Goal: Navigation & Orientation: Find specific page/section

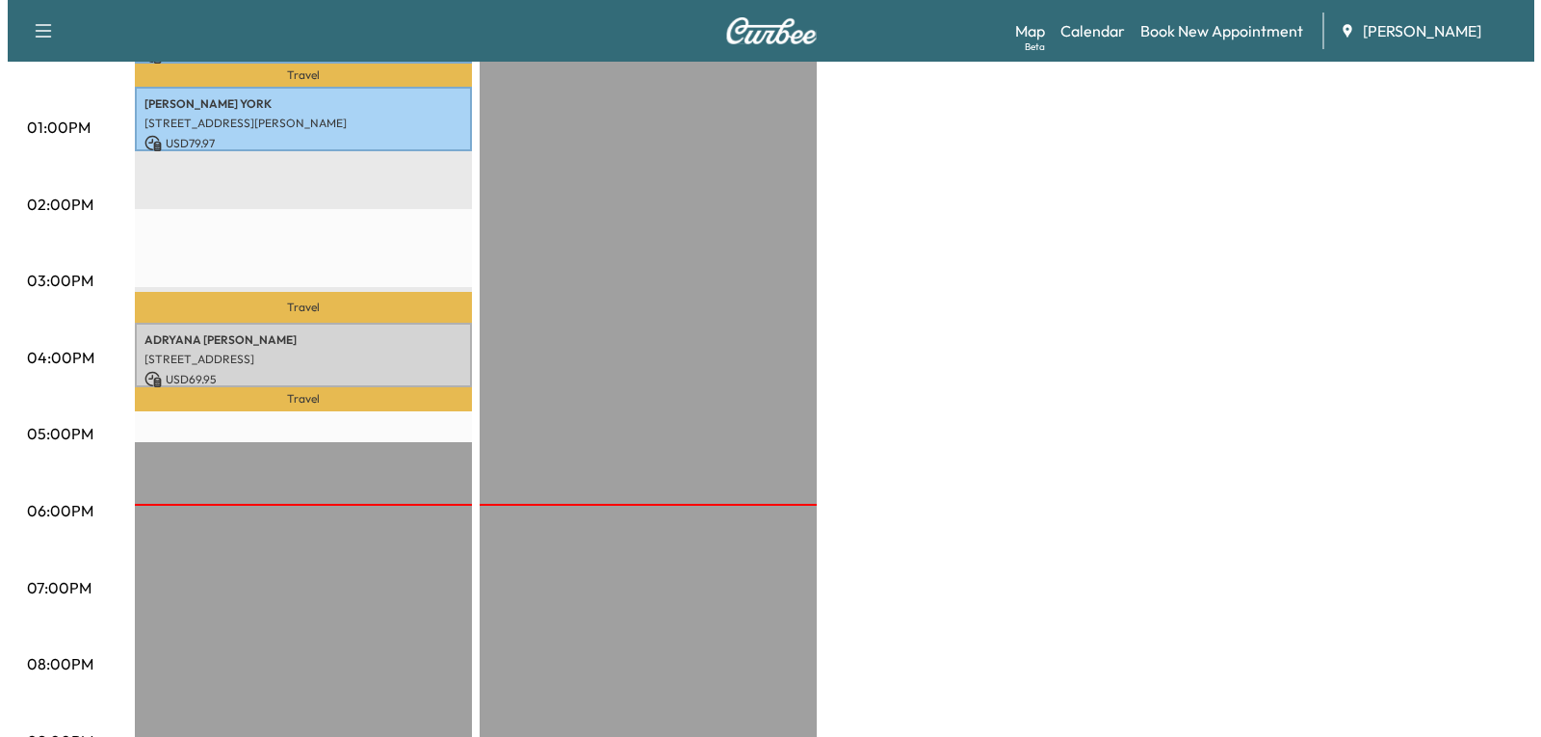
scroll to position [867, 0]
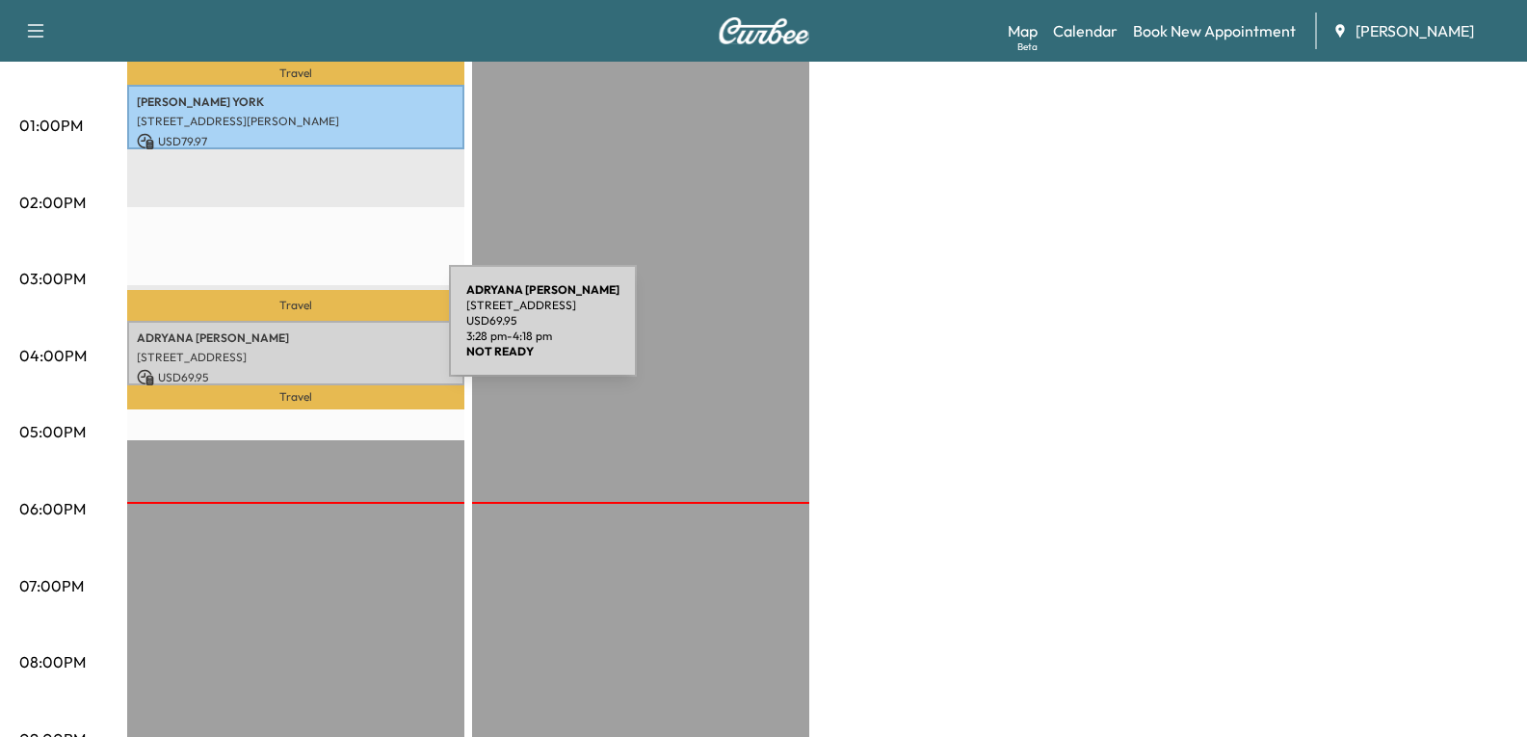
click at [304, 332] on p "[PERSON_NAME]" at bounding box center [296, 337] width 318 height 15
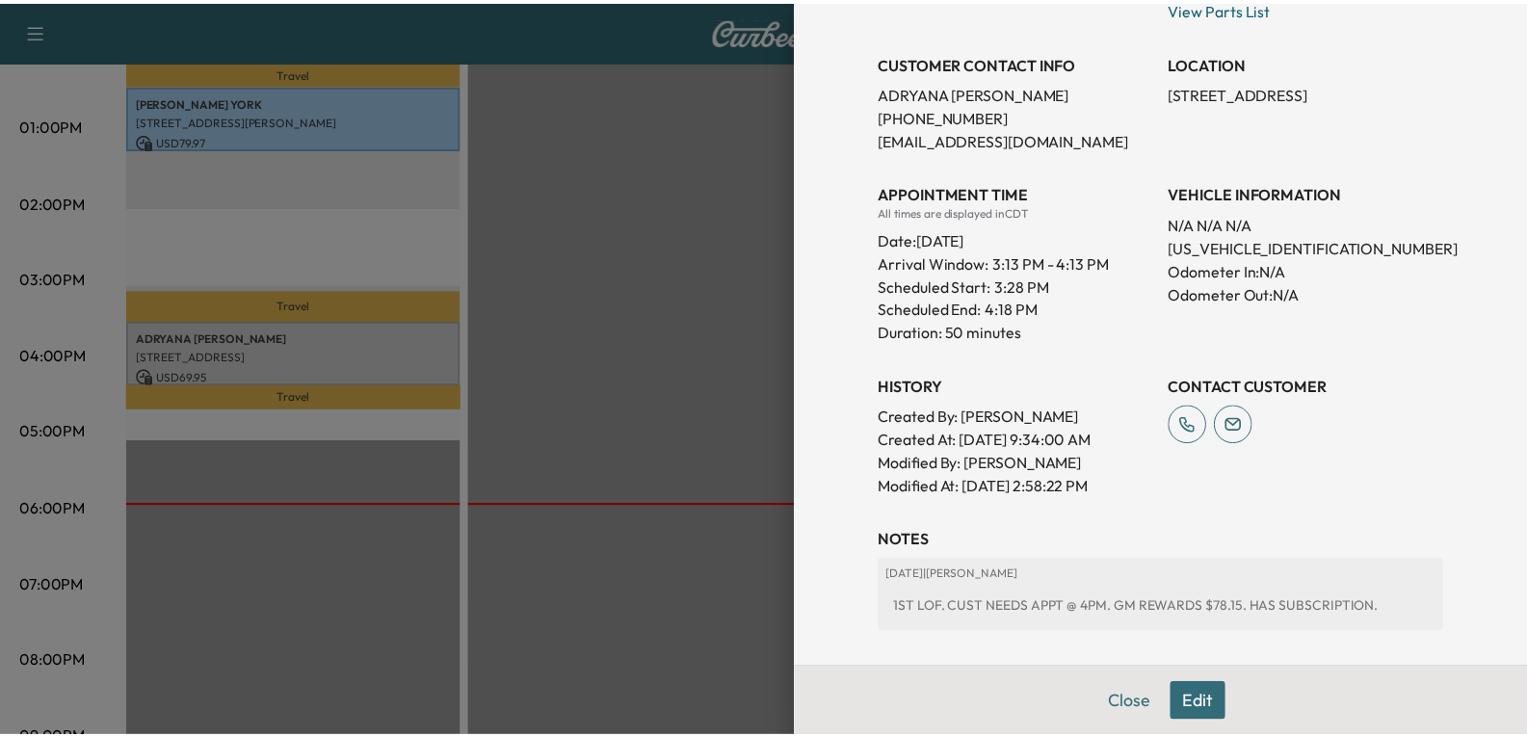
scroll to position [385, 0]
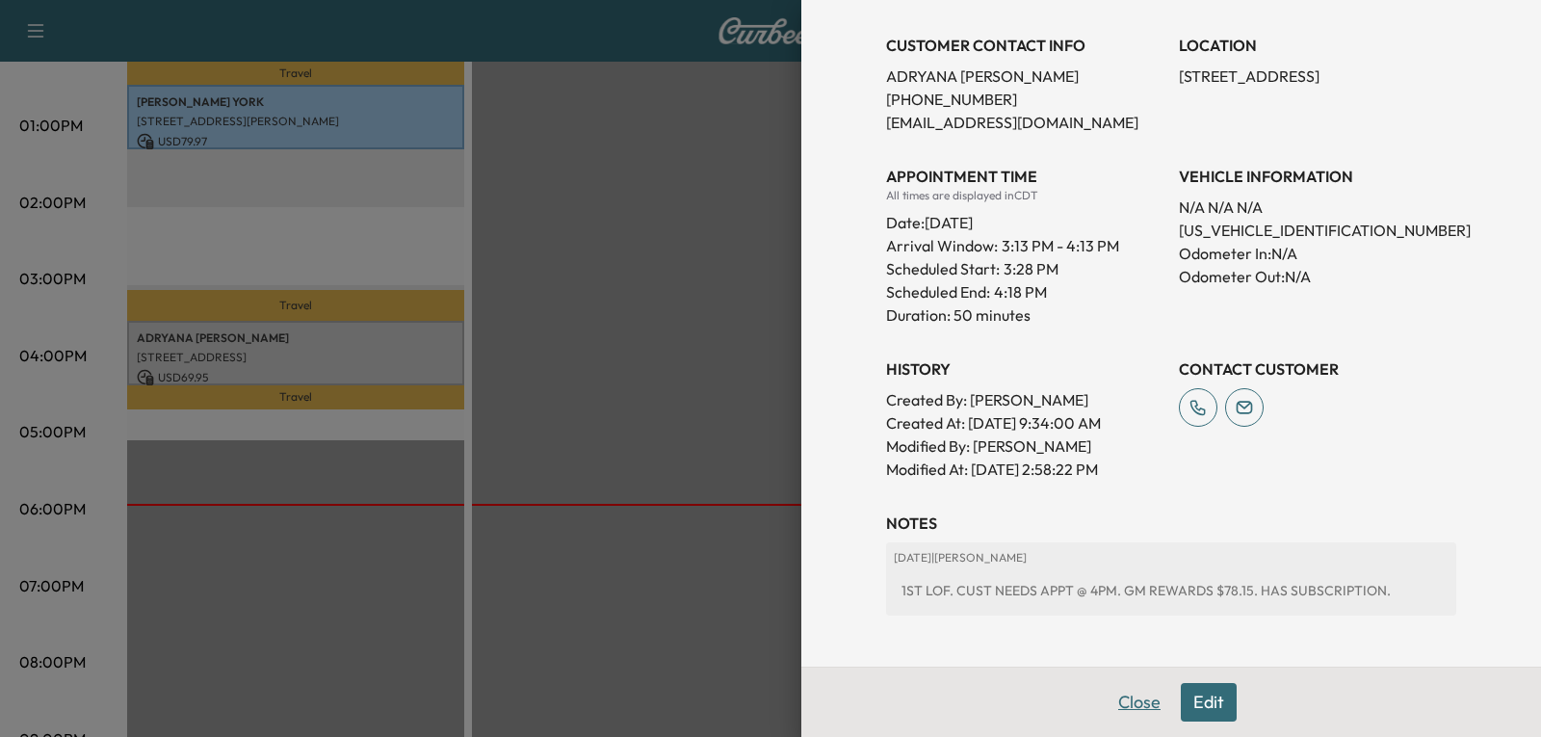
click at [1120, 702] on button "Close" at bounding box center [1139, 702] width 67 height 39
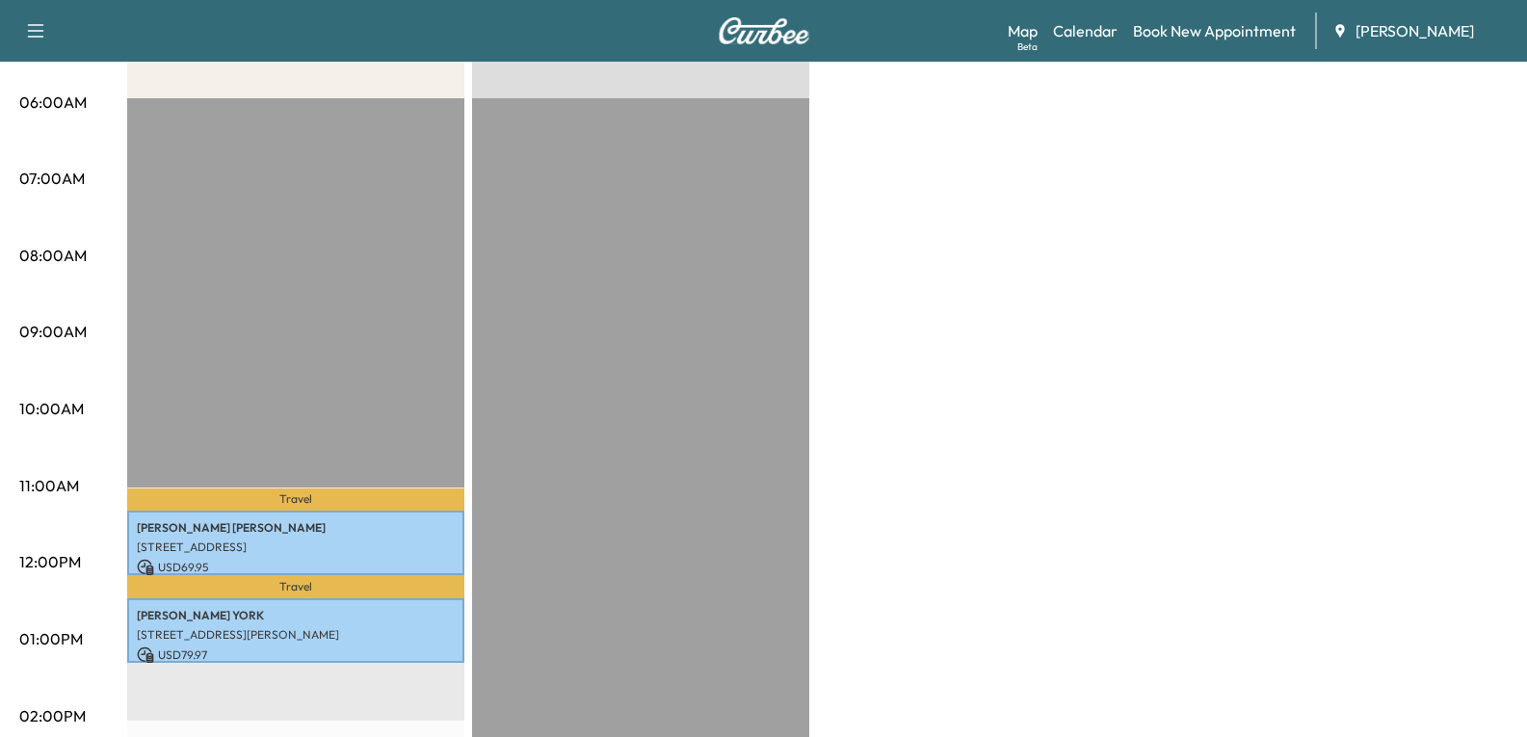
scroll to position [96, 0]
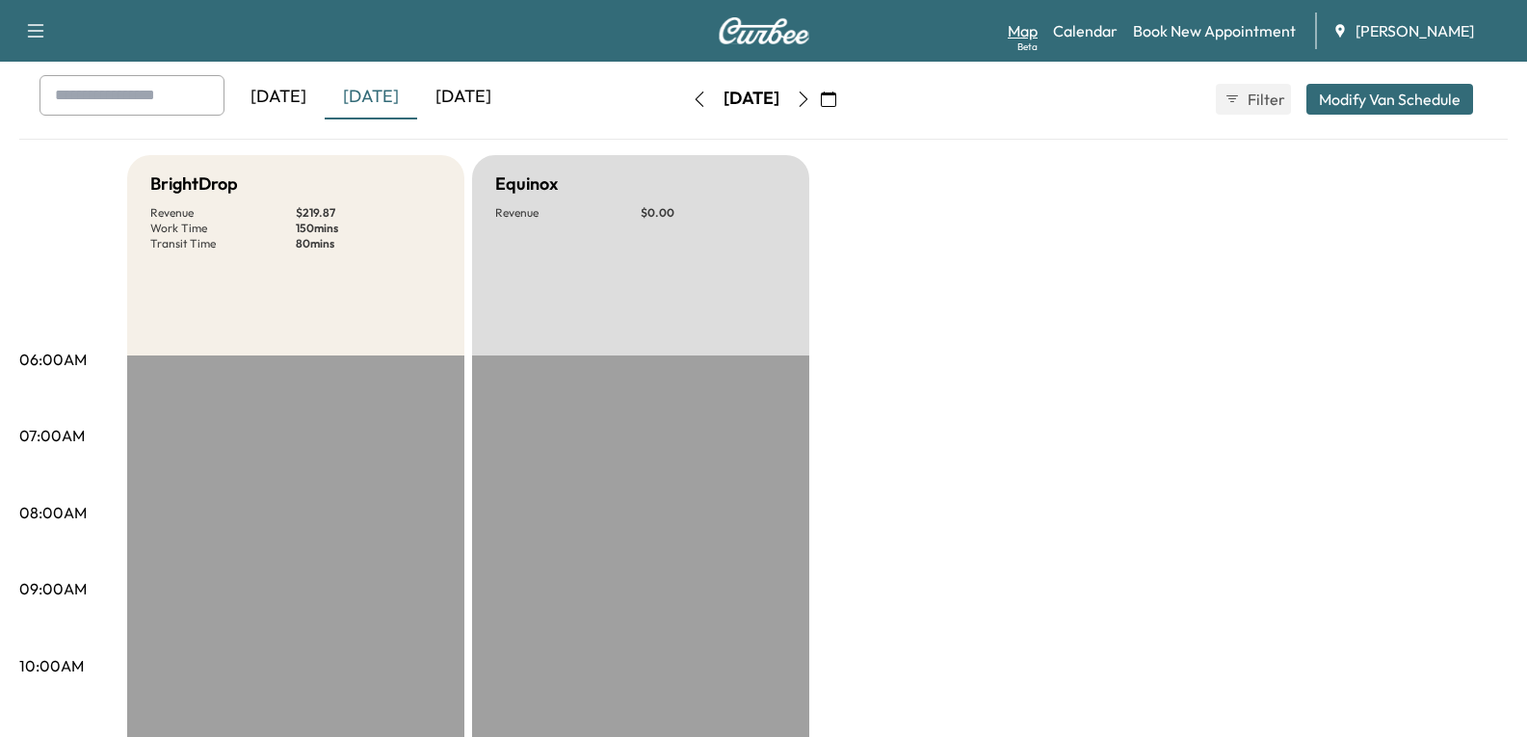
click at [1015, 39] on link "Map Beta" at bounding box center [1023, 30] width 30 height 23
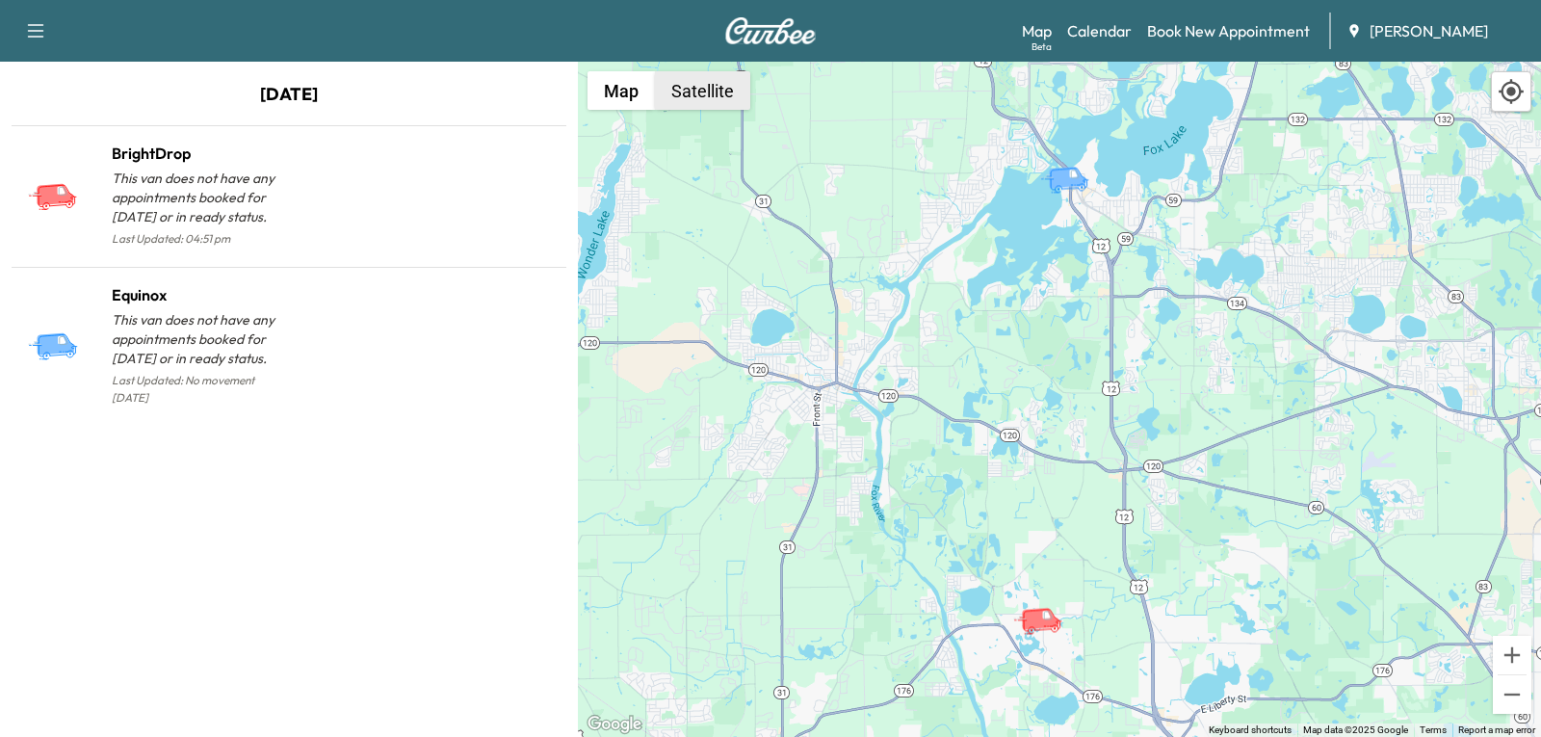
click at [721, 91] on button "Satellite" at bounding box center [702, 90] width 95 height 39
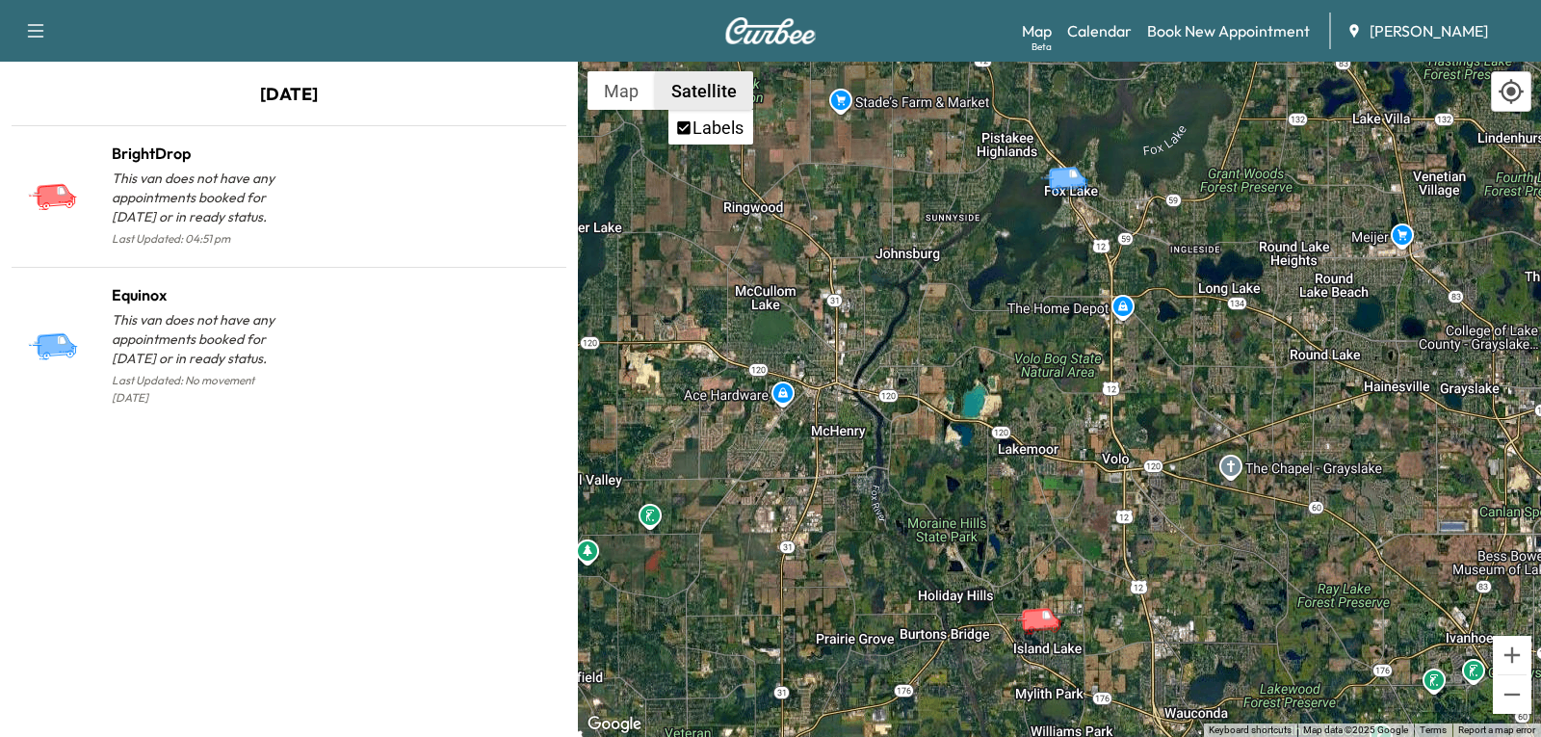
click at [701, 101] on button "Satellite" at bounding box center [704, 90] width 98 height 39
click at [1044, 616] on icon "BrightDrop" at bounding box center [1046, 614] width 9 height 9
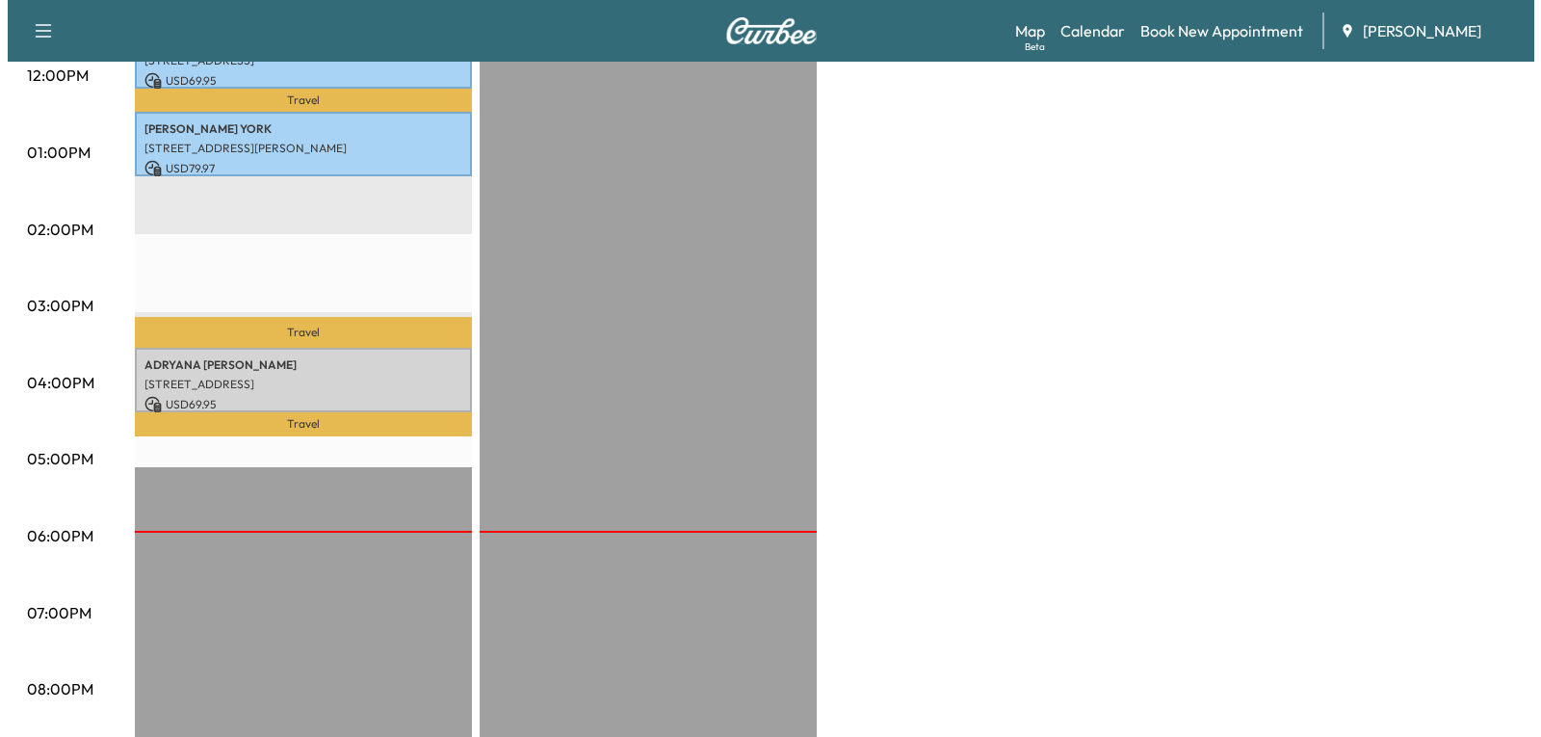
scroll to position [867, 0]
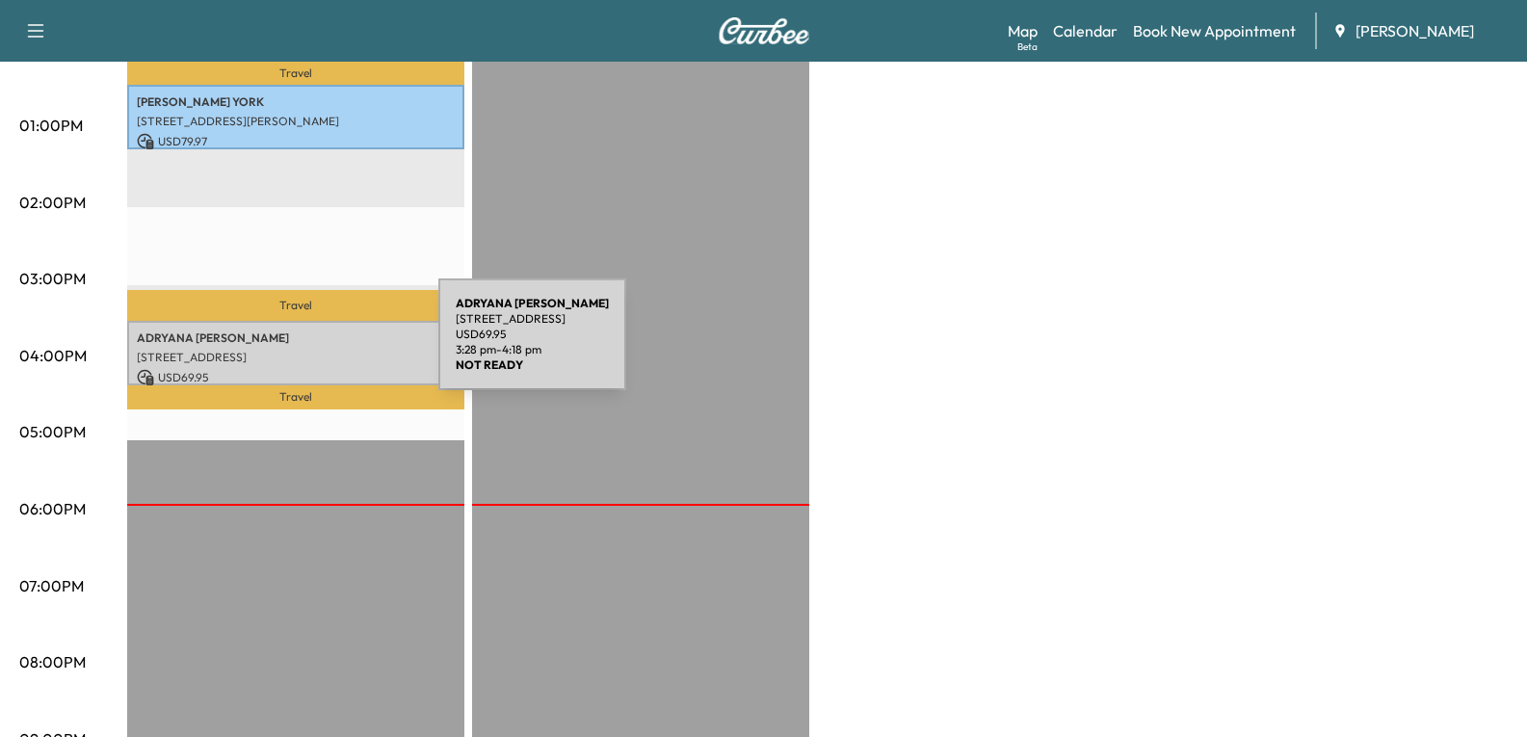
click at [294, 350] on p "[STREET_ADDRESS]" at bounding box center [296, 357] width 318 height 15
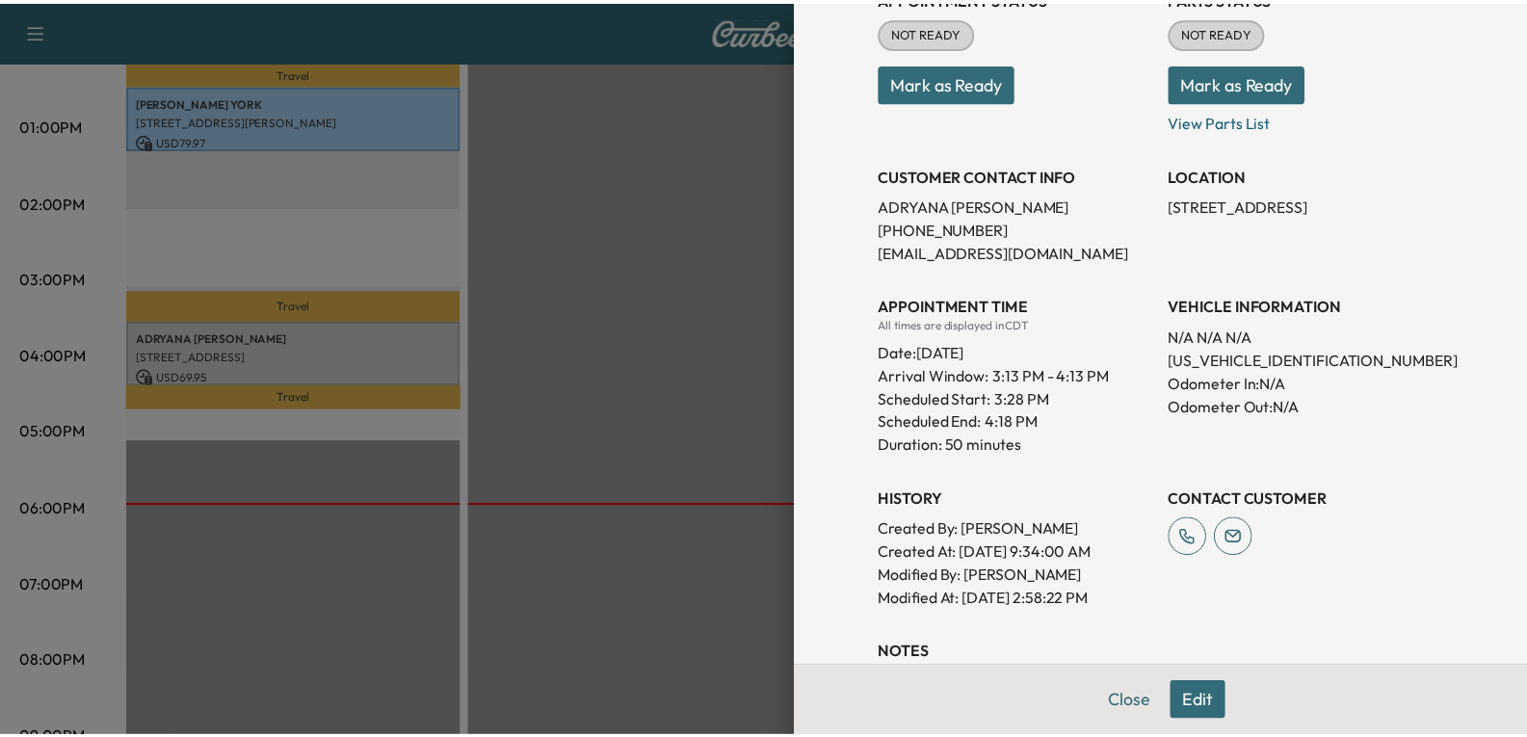
scroll to position [289, 0]
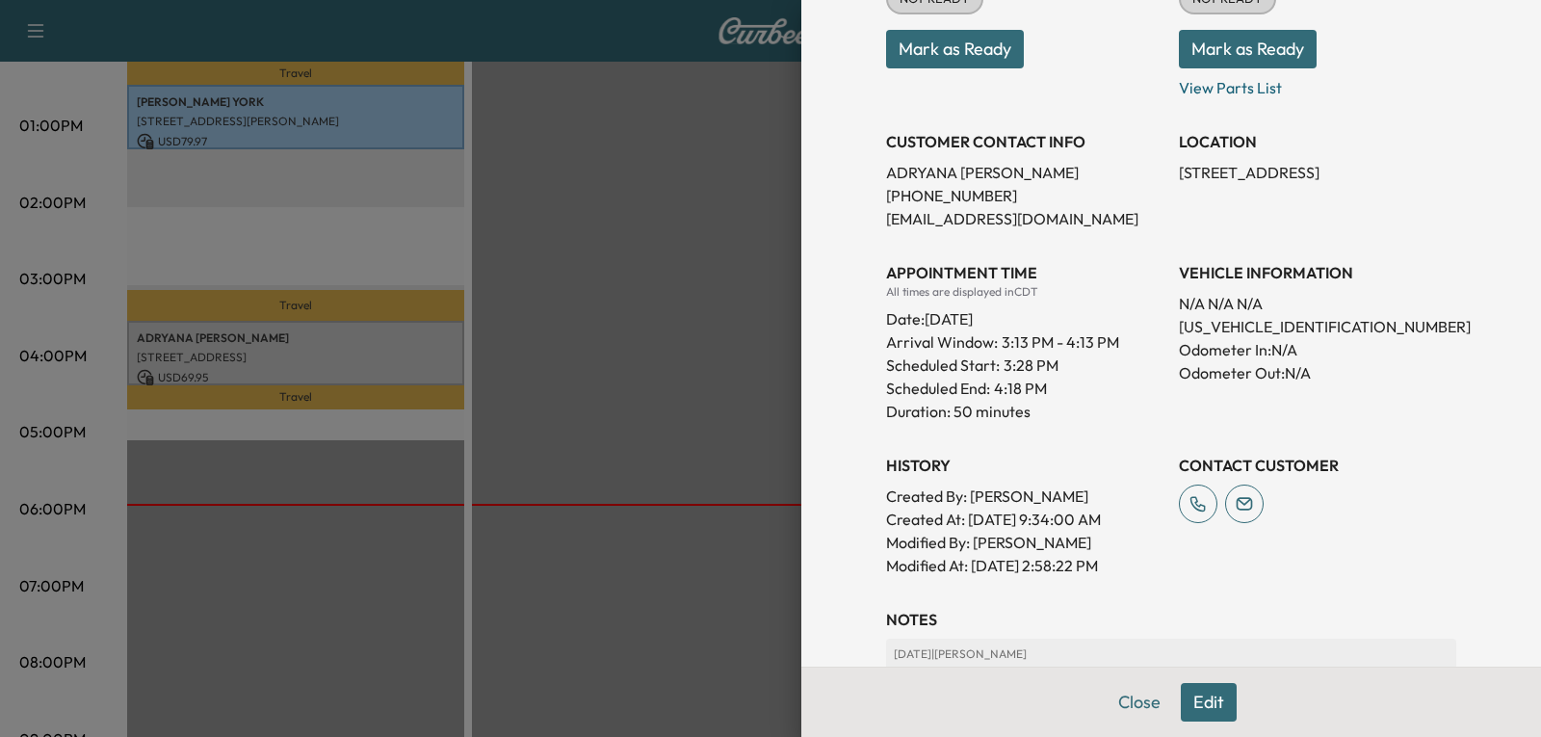
click at [244, 342] on div at bounding box center [770, 368] width 1541 height 737
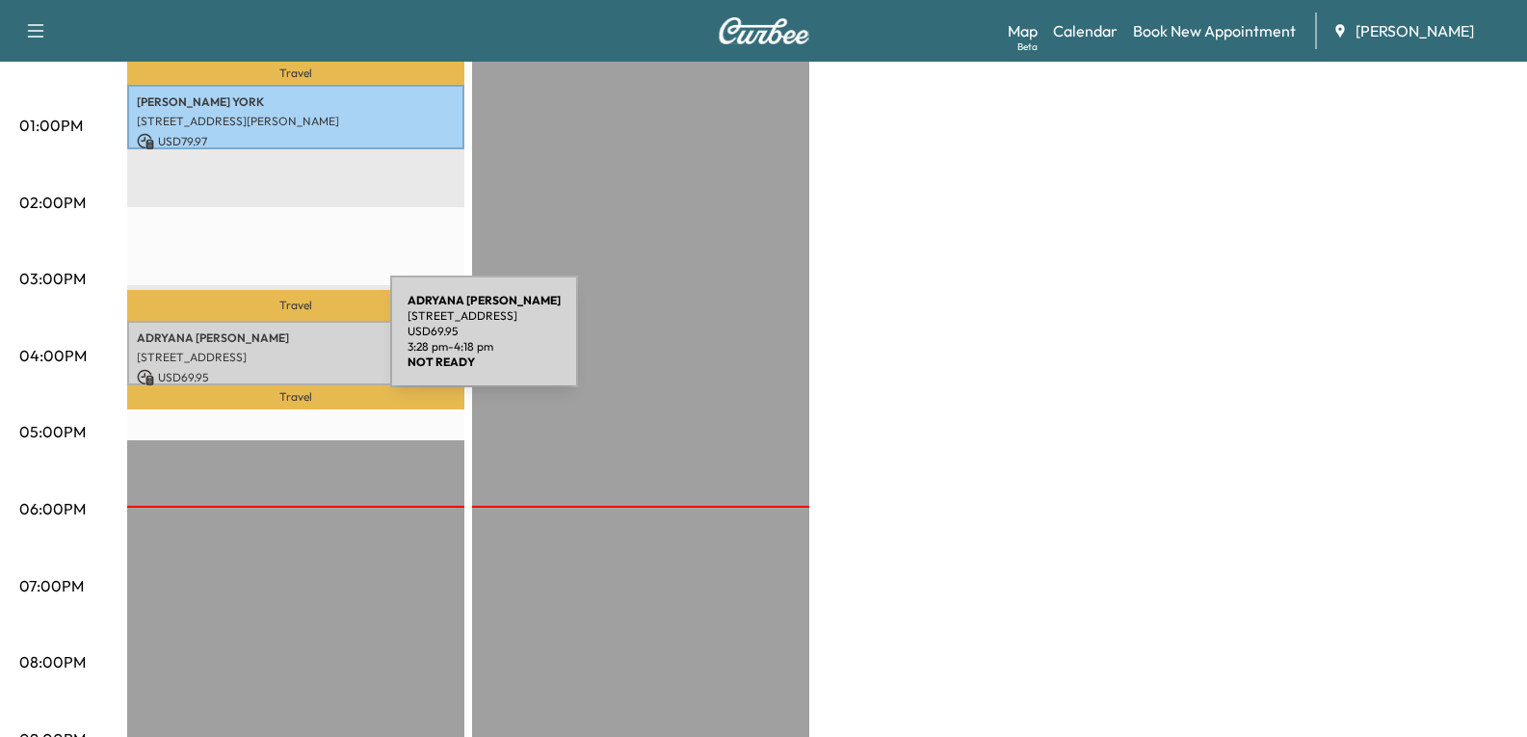
click at [246, 350] on p "[STREET_ADDRESS]" at bounding box center [296, 357] width 318 height 15
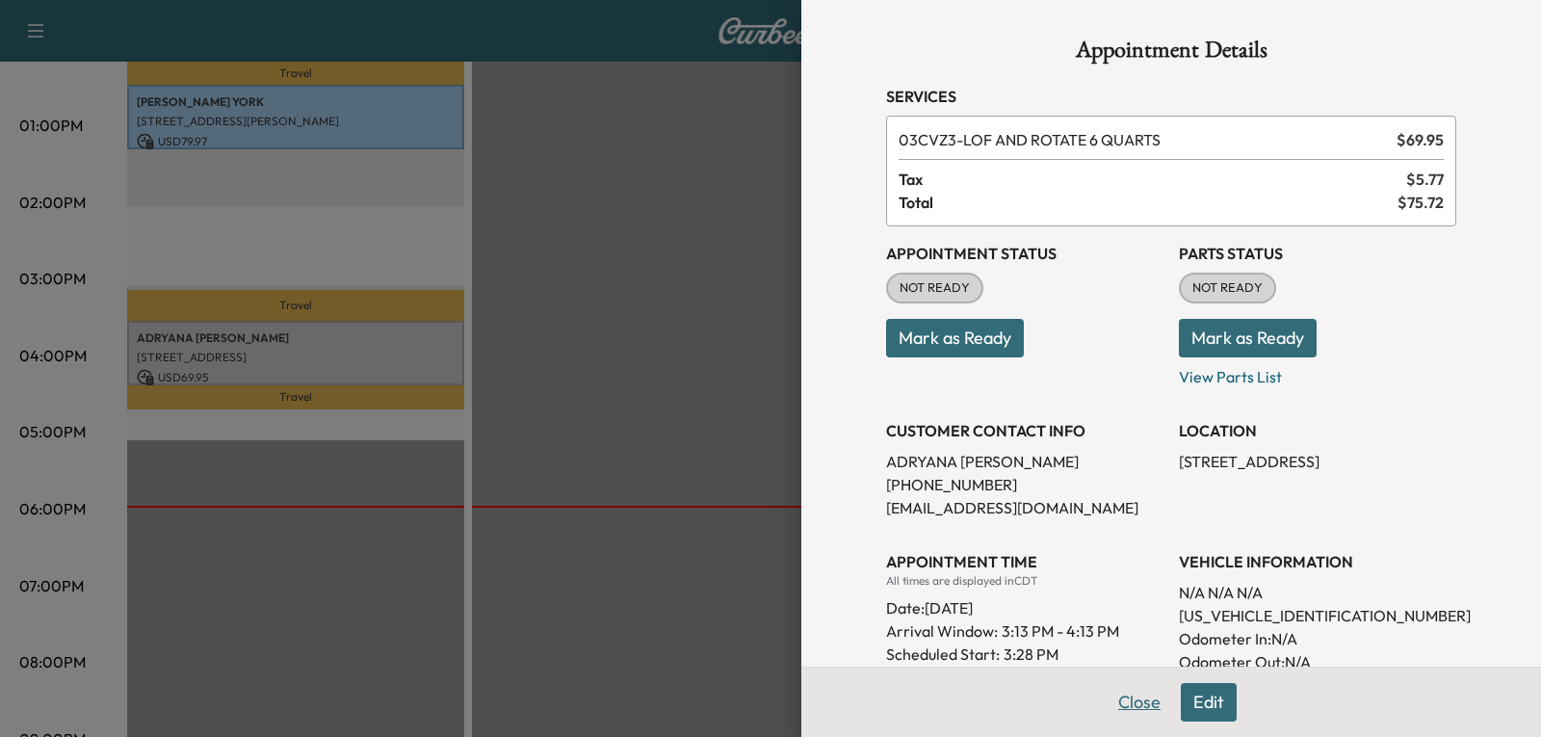
click at [1119, 700] on button "Close" at bounding box center [1139, 702] width 67 height 39
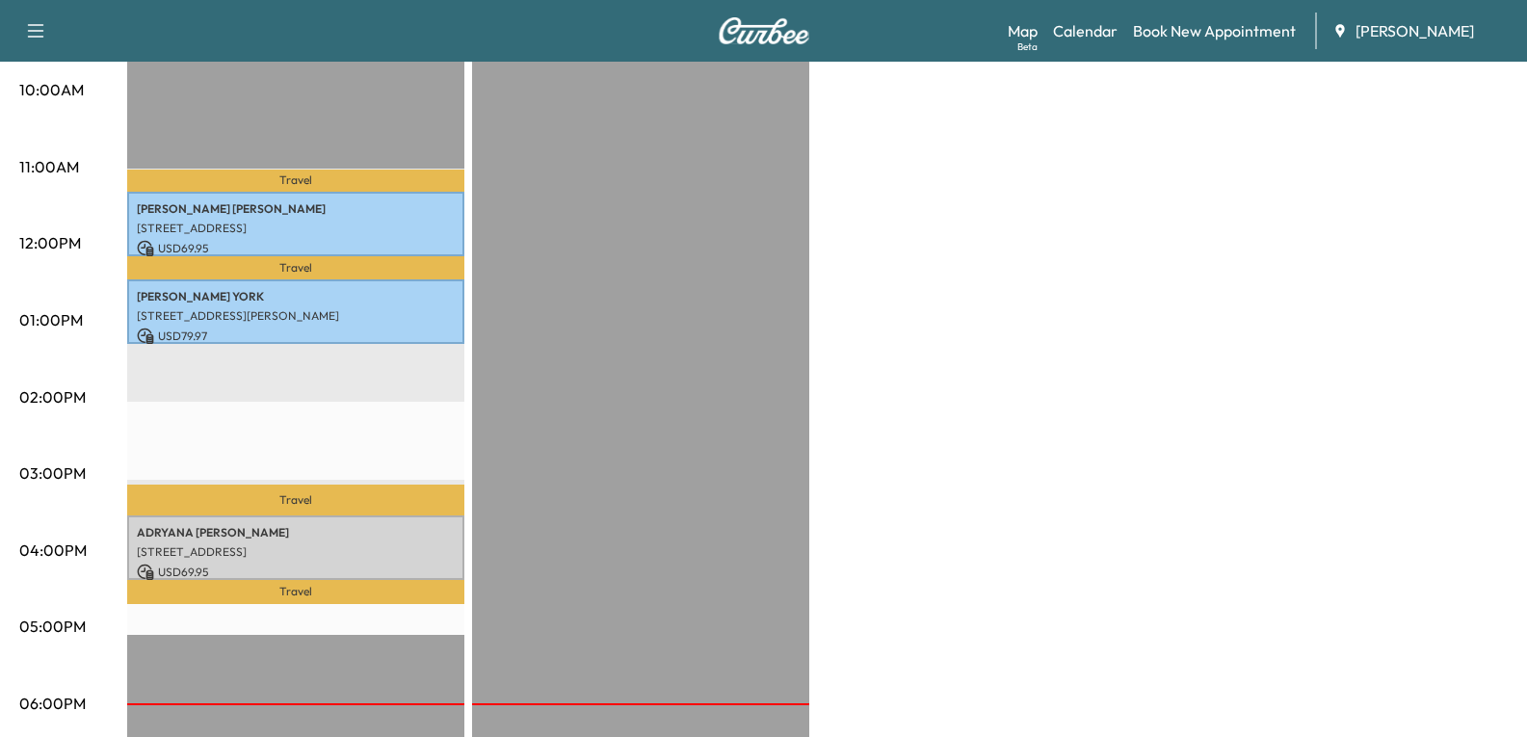
scroll to position [674, 0]
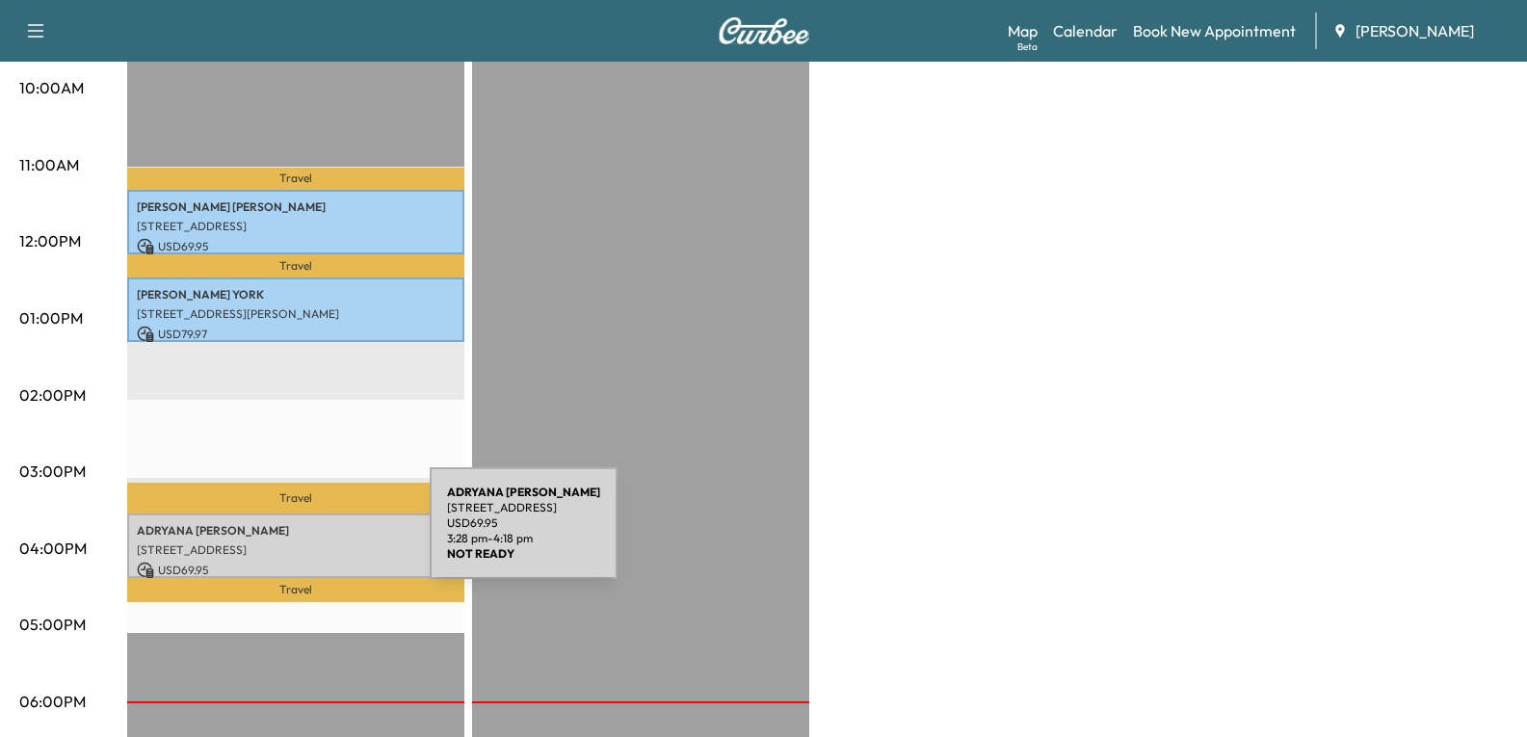
click at [284, 542] on p "[STREET_ADDRESS]" at bounding box center [296, 549] width 318 height 15
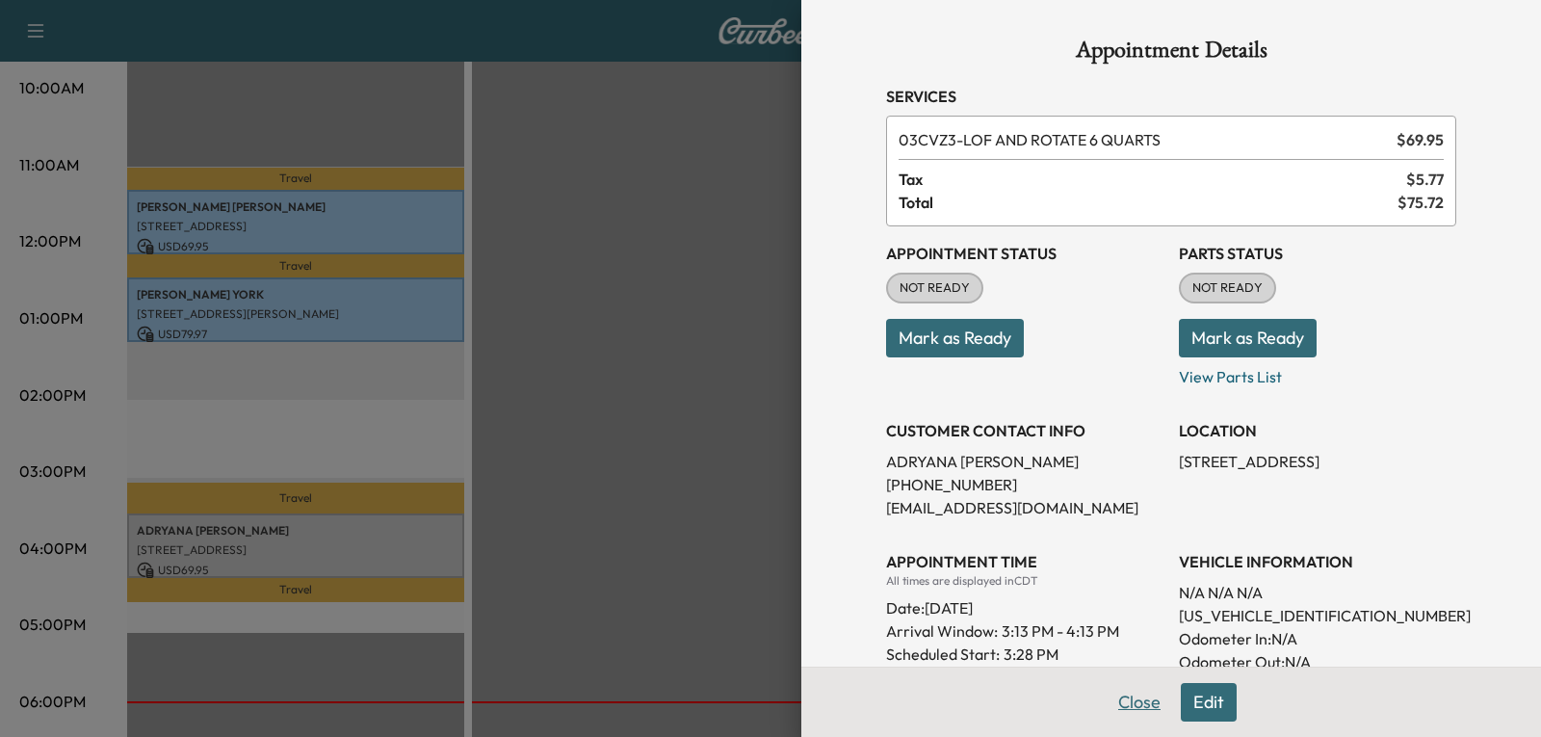
click at [1115, 700] on button "Close" at bounding box center [1139, 702] width 67 height 39
